Goal: Task Accomplishment & Management: Use online tool/utility

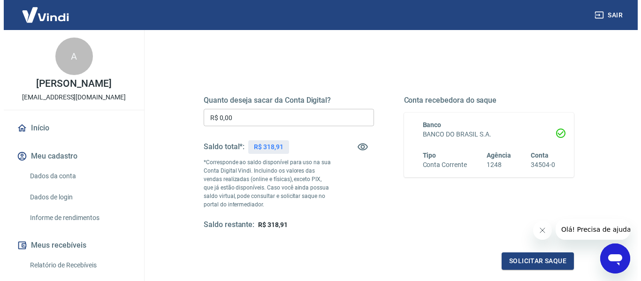
scroll to position [94, 0]
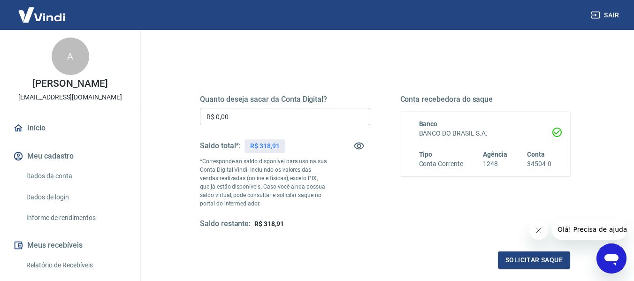
click at [268, 120] on input "R$ 0,00" at bounding box center [285, 116] width 170 height 17
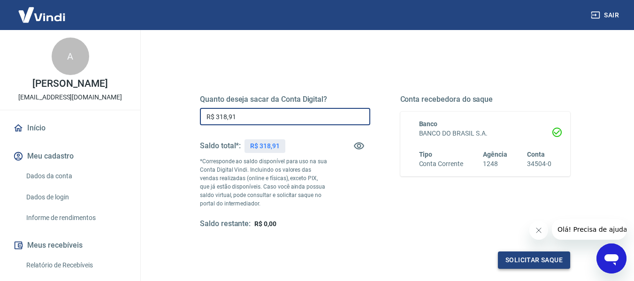
type input "R$ 318,91"
click at [515, 264] on button "Solicitar saque" at bounding box center [534, 260] width 72 height 17
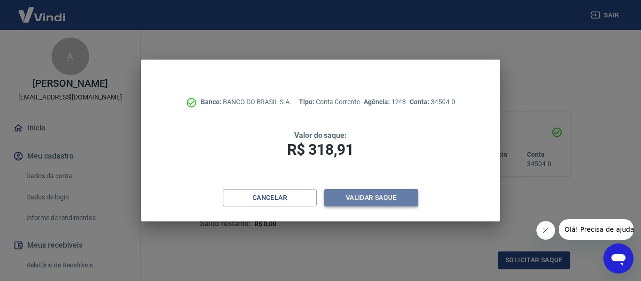
click at [375, 195] on button "Validar saque" at bounding box center [371, 197] width 94 height 17
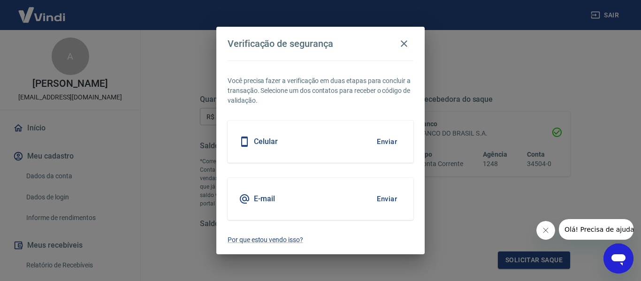
click at [358, 156] on div "Celular Enviar" at bounding box center [321, 142] width 186 height 42
click at [358, 149] on div "Celular Enviar" at bounding box center [321, 142] width 186 height 42
click at [388, 143] on button "Enviar" at bounding box center [387, 142] width 31 height 20
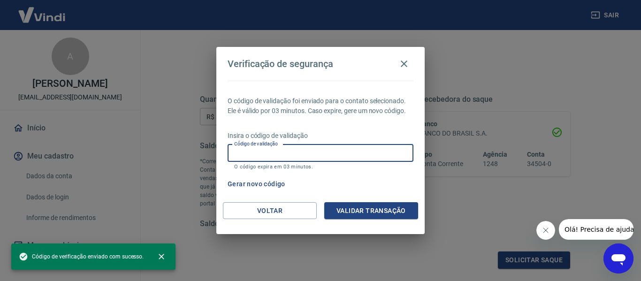
click at [325, 150] on input "Código de validação" at bounding box center [321, 153] width 186 height 17
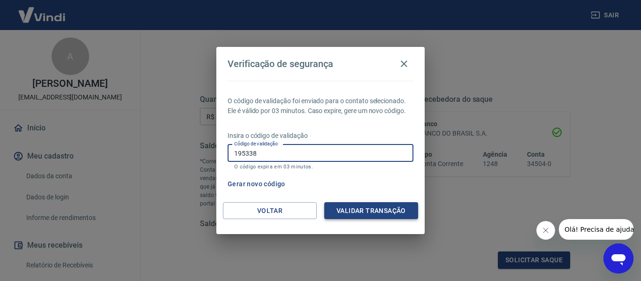
type input "195338"
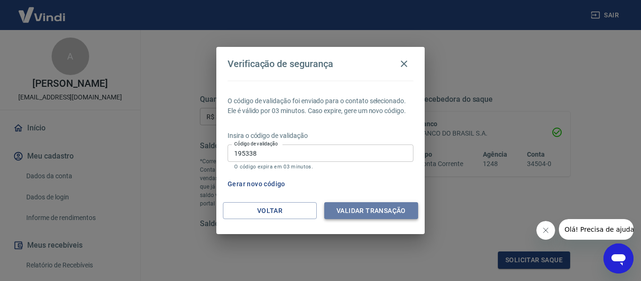
click at [367, 206] on button "Validar transação" at bounding box center [371, 210] width 94 height 17
